Goal: Information Seeking & Learning: Find specific page/section

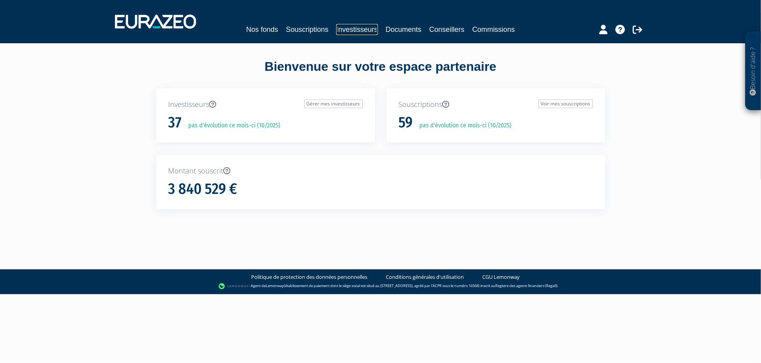
click at [349, 28] on link "Investisseurs" at bounding box center [356, 29] width 41 height 11
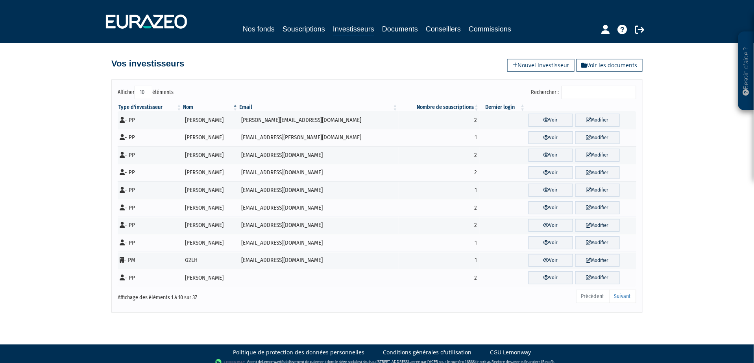
click at [136, 92] on label "Afficher 10 25 50 100 éléments" at bounding box center [146, 92] width 56 height 13
click at [136, 92] on select "10 25 50 100" at bounding box center [144, 92] width 18 height 13
click at [145, 91] on select "10 25 50 100" at bounding box center [144, 92] width 18 height 13
select select "100"
click at [136, 86] on select "10 25 50 100" at bounding box center [144, 92] width 18 height 13
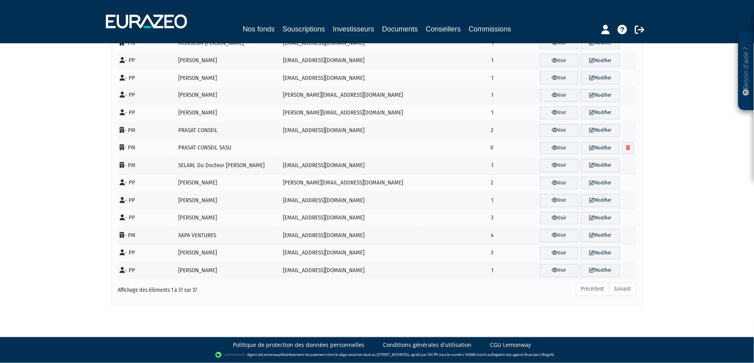
scroll to position [483, 0]
click at [549, 109] on link "Voir" at bounding box center [559, 113] width 39 height 13
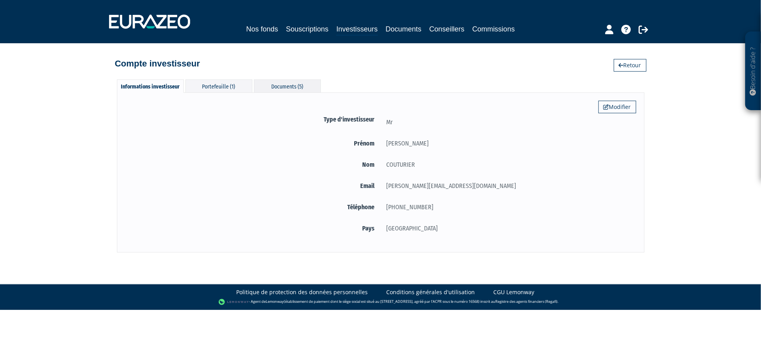
click at [280, 84] on div "Documents (5)" at bounding box center [287, 86] width 67 height 13
